Goal: Navigation & Orientation: Find specific page/section

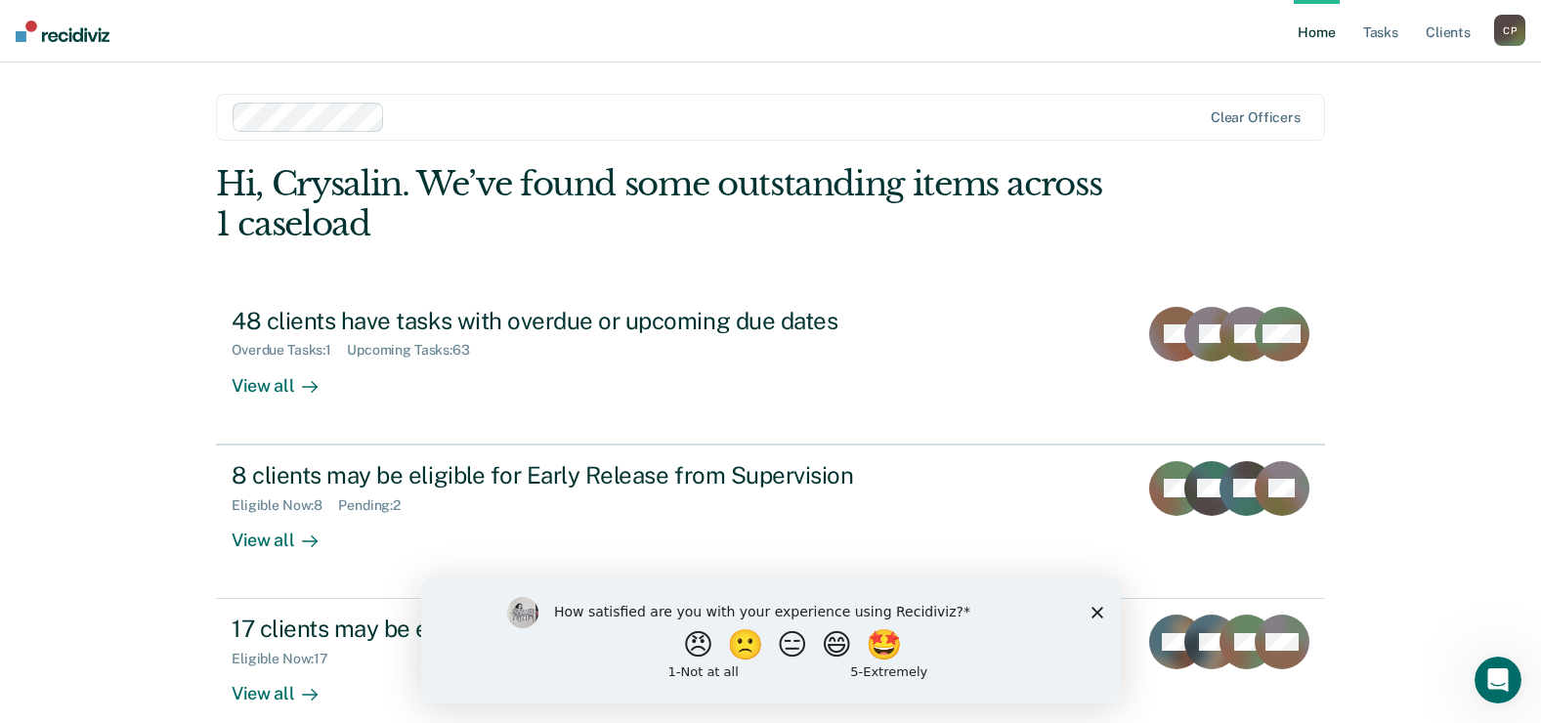
click at [1099, 611] on icon "Close survey" at bounding box center [1097, 612] width 12 height 12
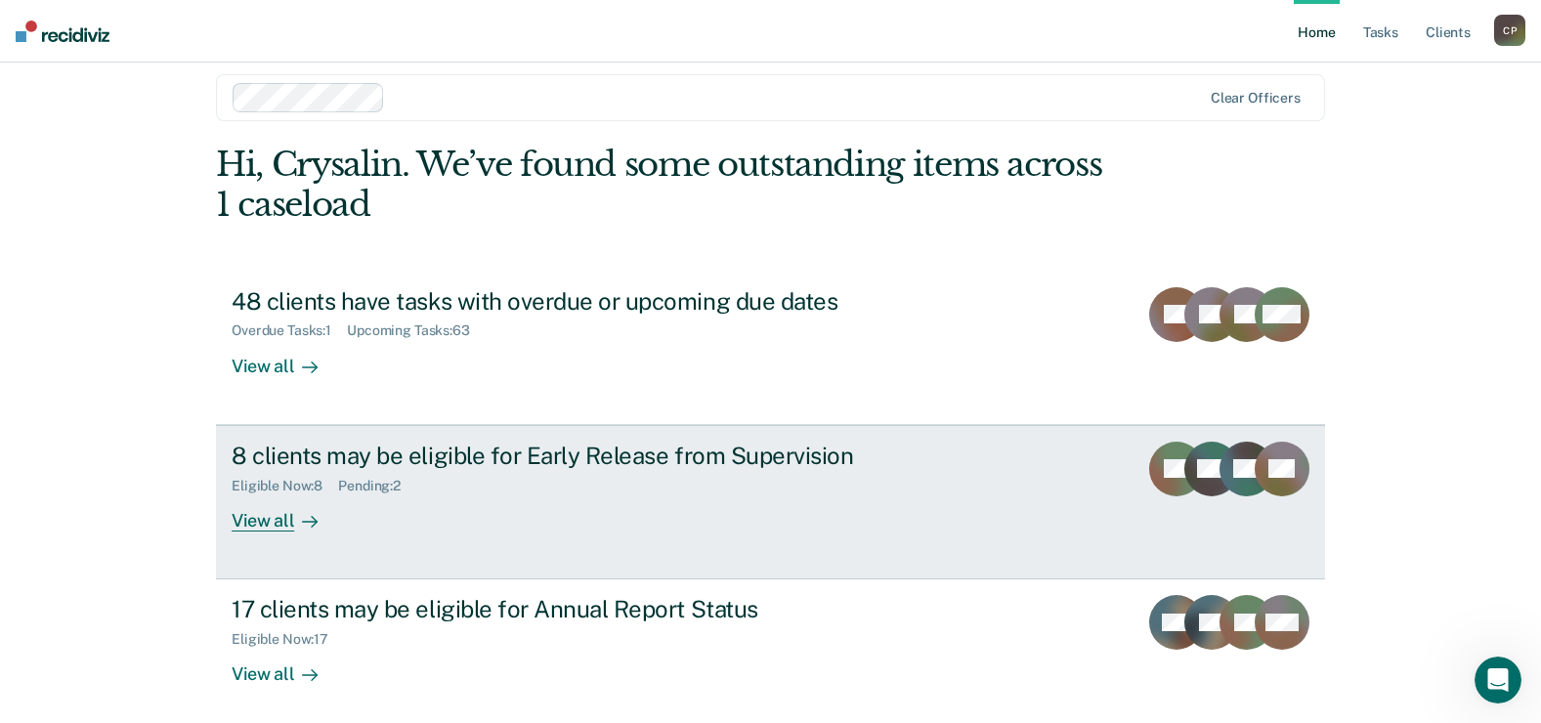
scroll to position [29, 0]
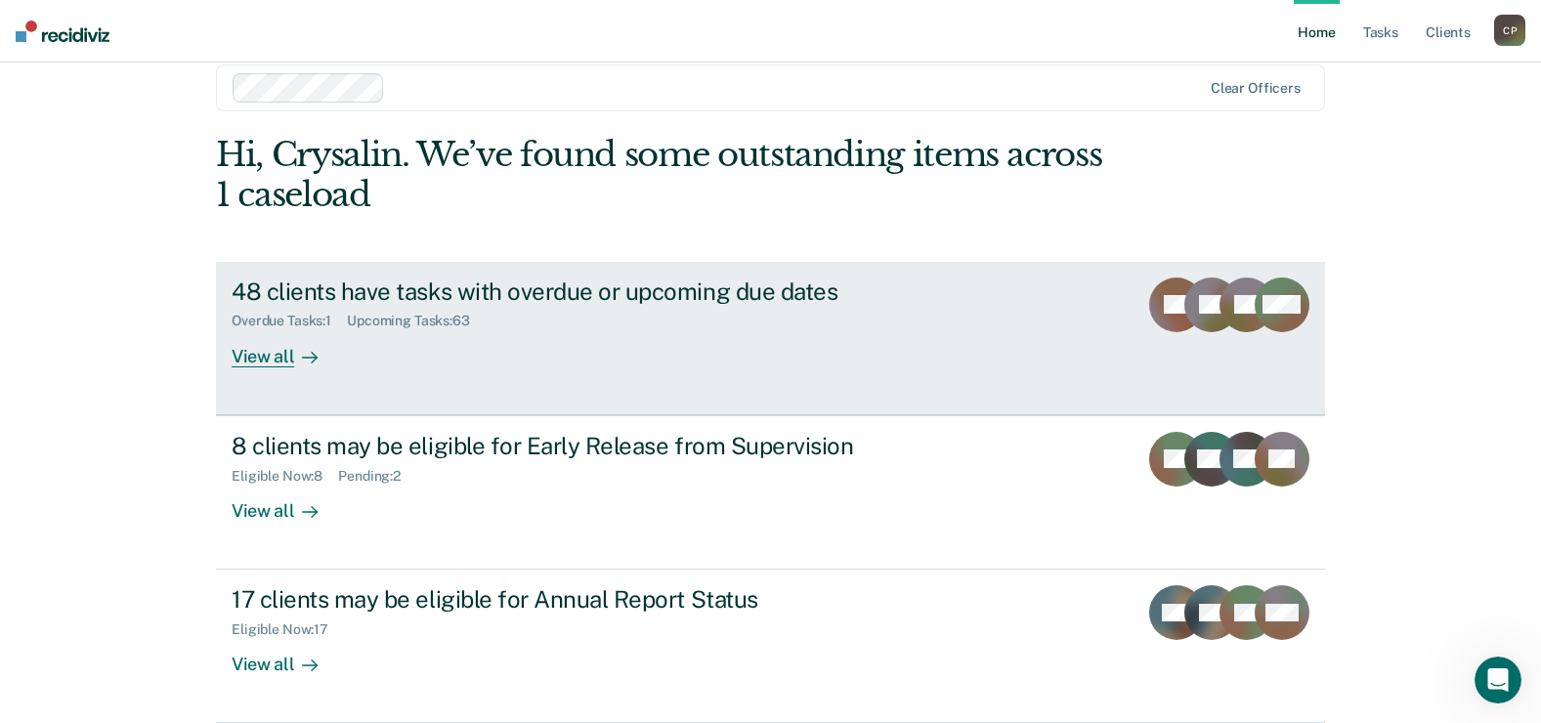
click at [516, 300] on div "48 clients have tasks with overdue or upcoming due dates" at bounding box center [575, 292] width 686 height 28
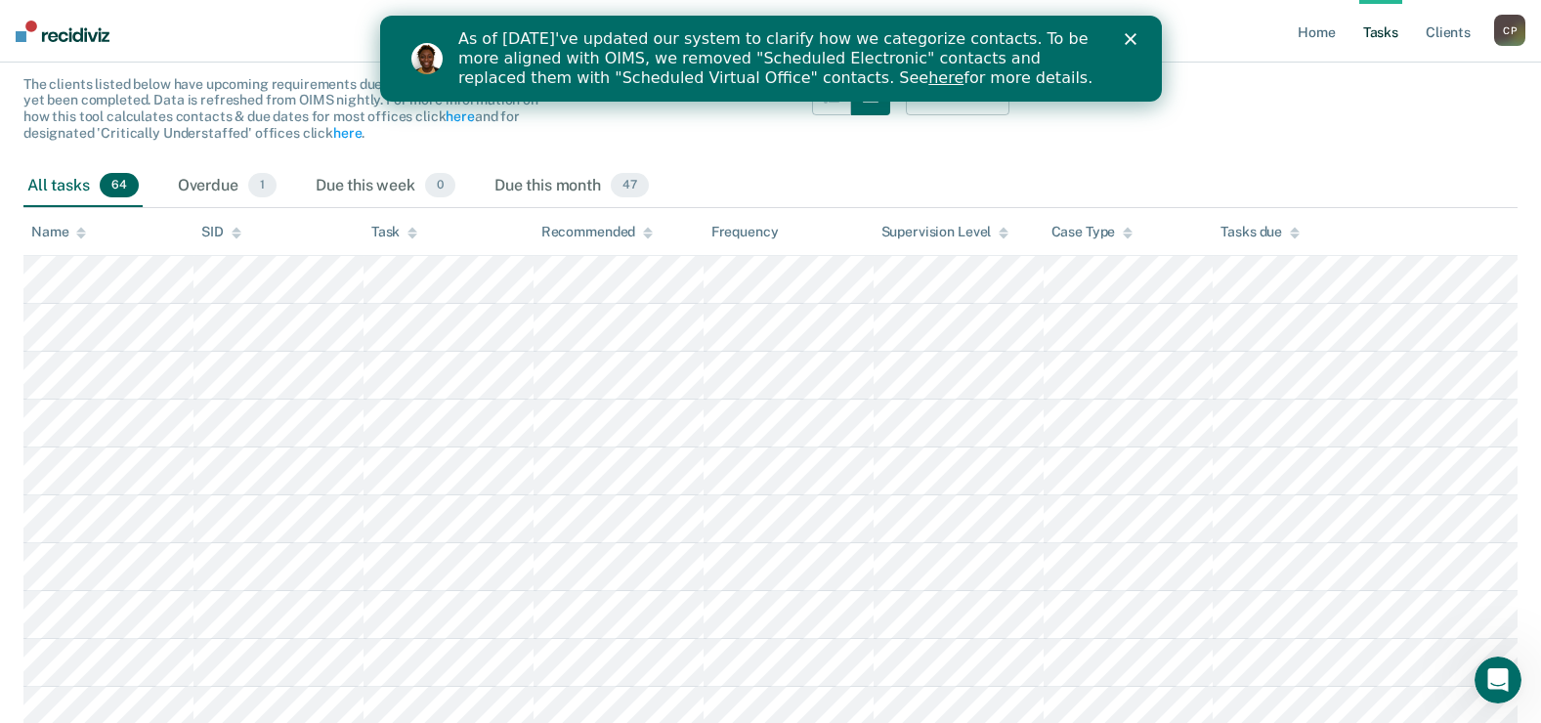
scroll to position [124, 0]
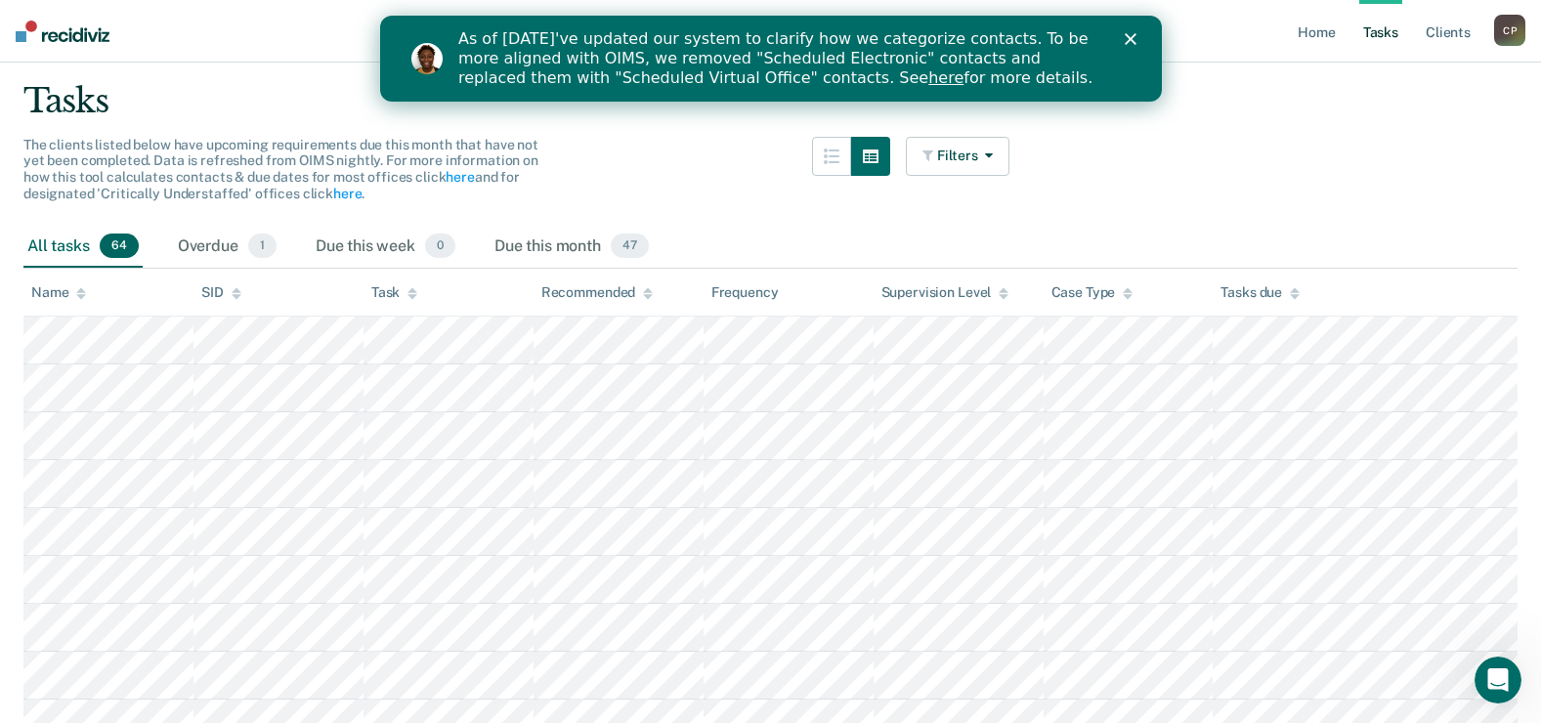
click at [1129, 36] on icon "Close" at bounding box center [1130, 39] width 12 height 12
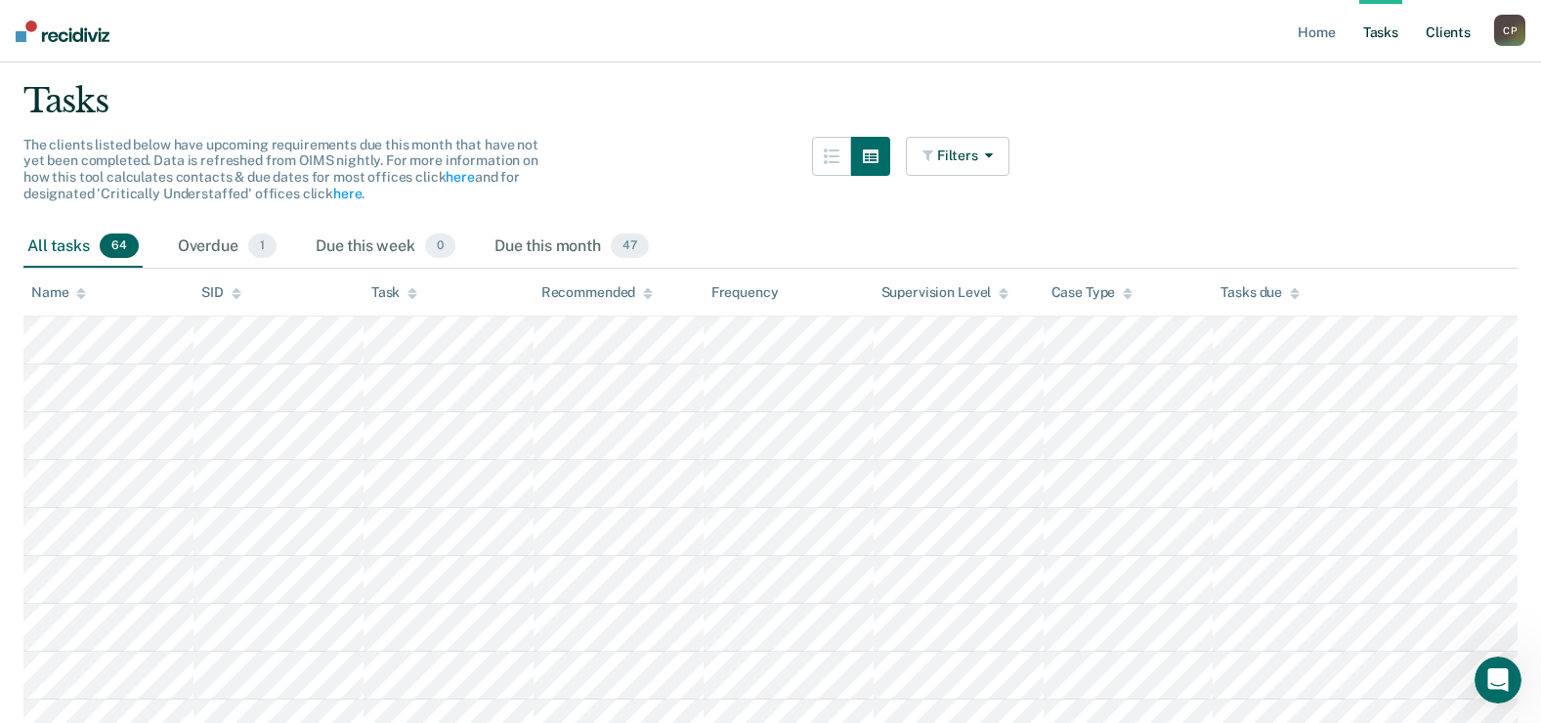
click at [1468, 27] on link "Client s" at bounding box center [1448, 31] width 53 height 63
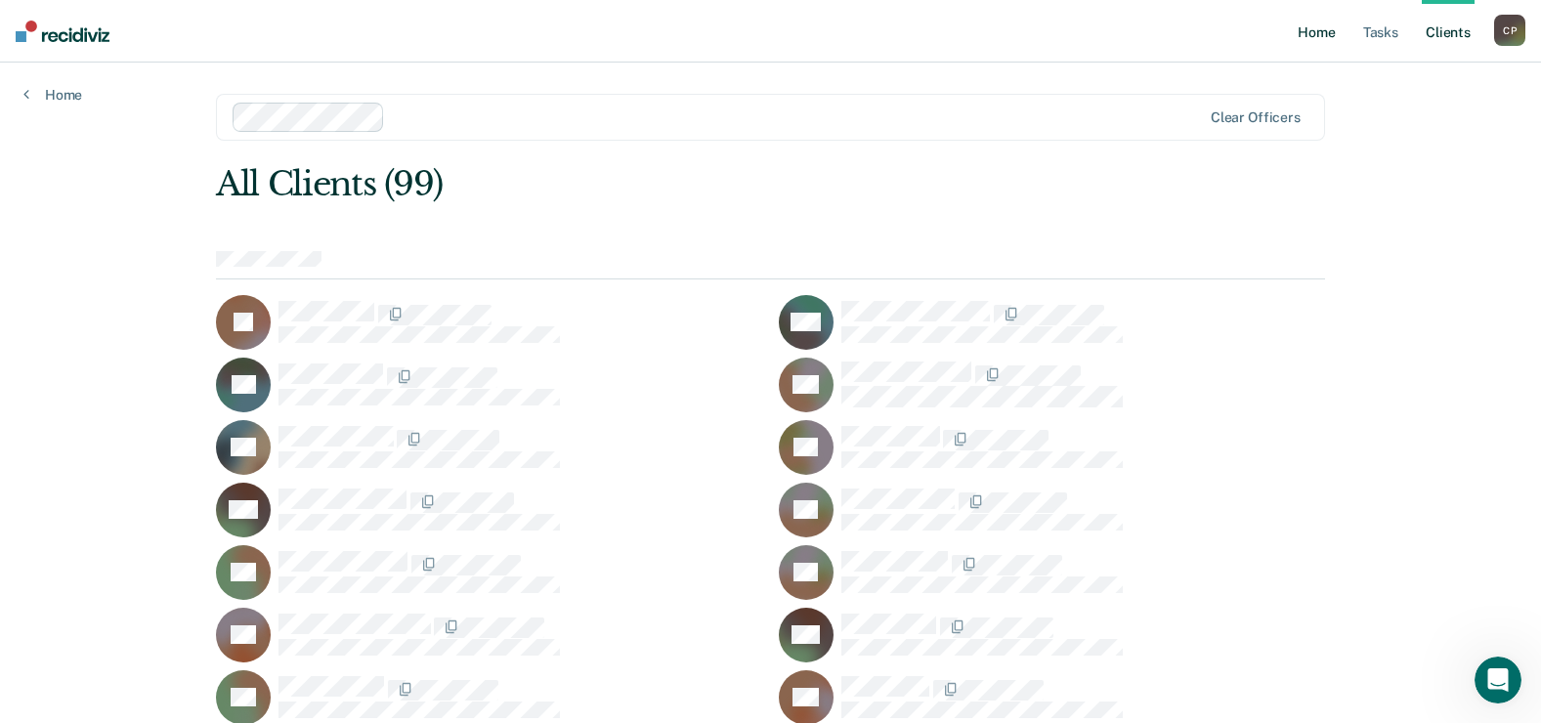
click at [1326, 31] on link "Home" at bounding box center [1316, 31] width 45 height 63
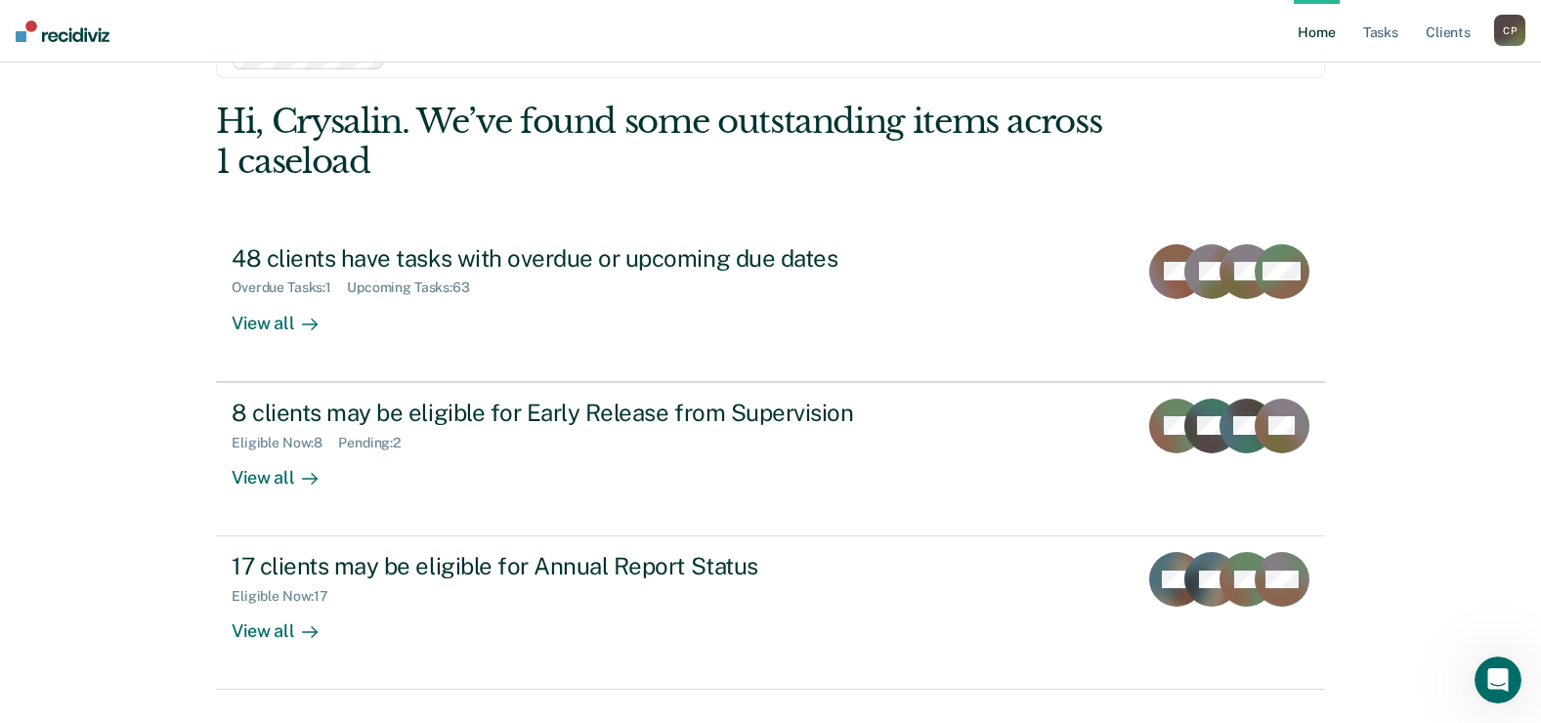
scroll to position [98, 0]
